Goal: Check status: Check status

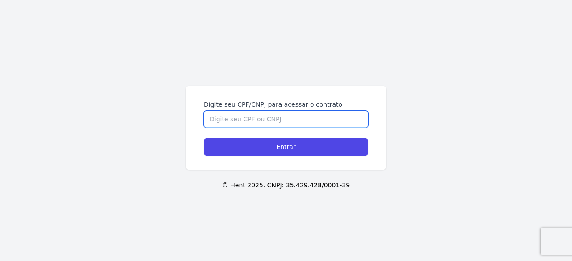
click at [311, 117] on input "Digite seu CPF/CNPJ para acessar o contrato" at bounding box center [286, 119] width 164 height 17
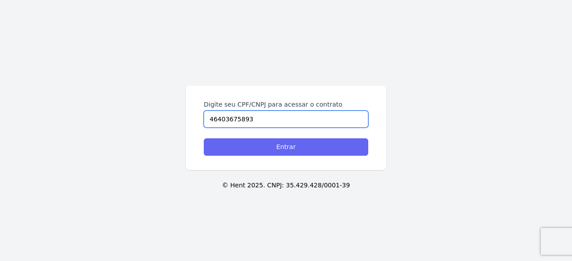
type input "46403675893"
click at [310, 147] on input "Entrar" at bounding box center [286, 147] width 164 height 17
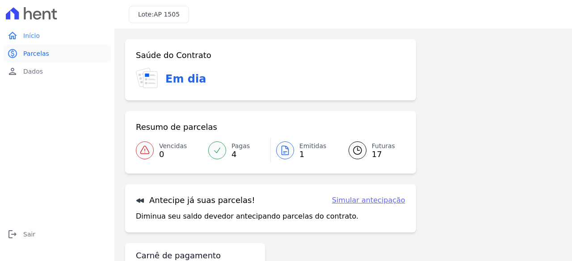
click at [35, 55] on span "Parcelas" at bounding box center [36, 53] width 26 height 9
